Goal: Browse casually

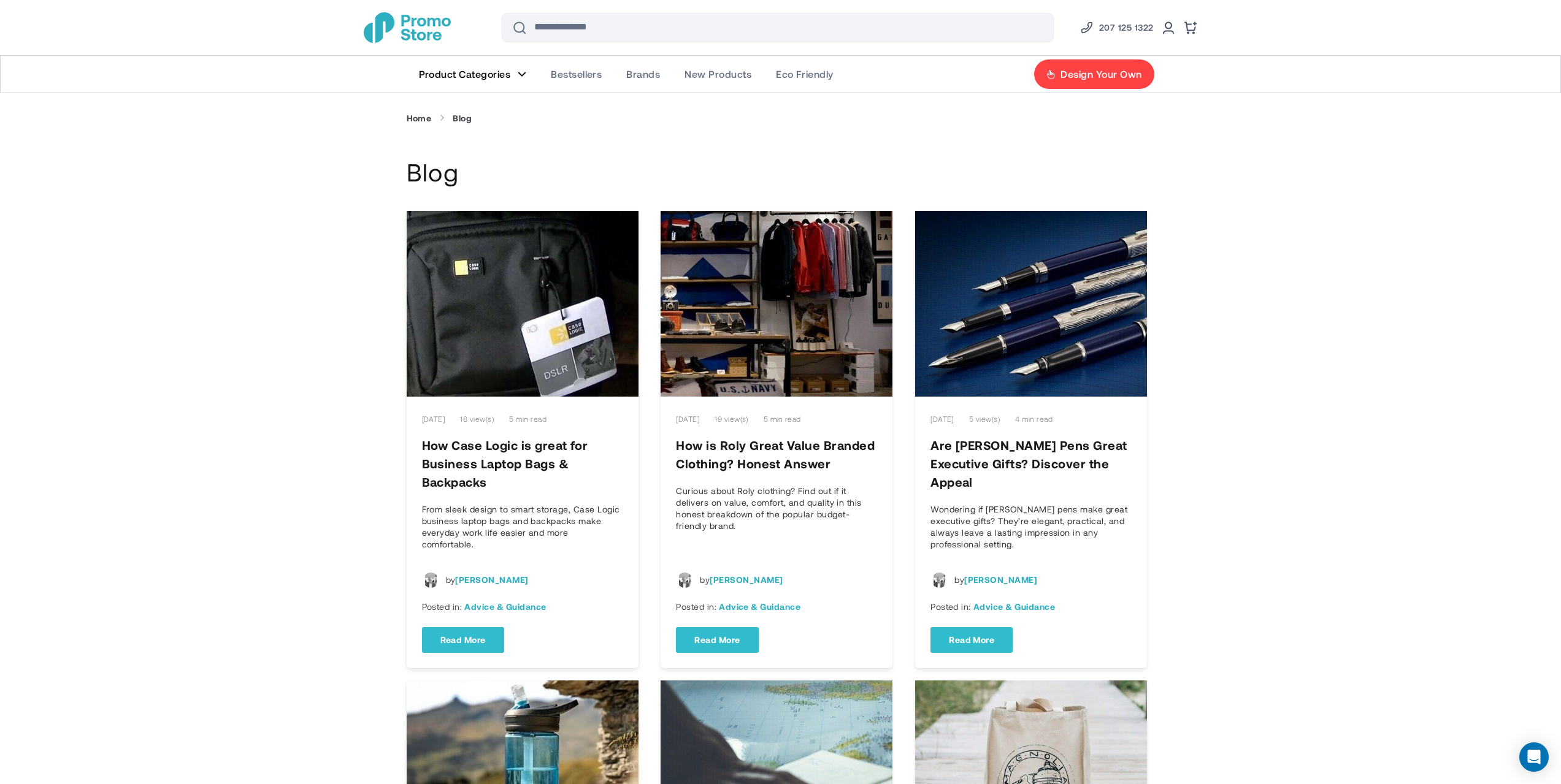
type input "*****"
click at [417, 28] on img "store logo" at bounding box center [407, 28] width 87 height 30
